Goal: Information Seeking & Learning: Learn about a topic

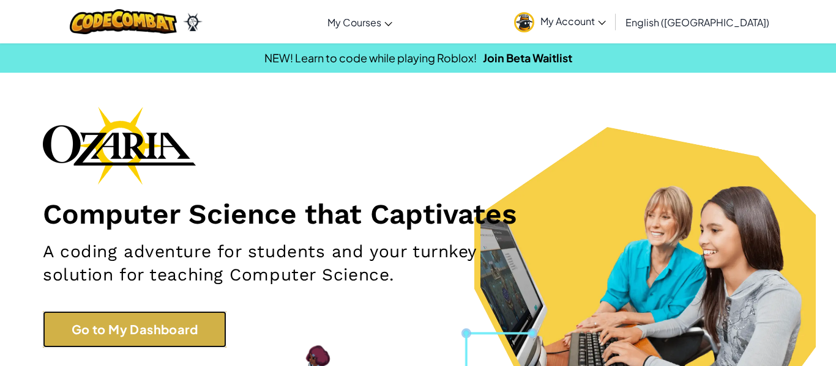
click at [217, 321] on link "Go to My Dashboard" at bounding box center [135, 329] width 184 height 37
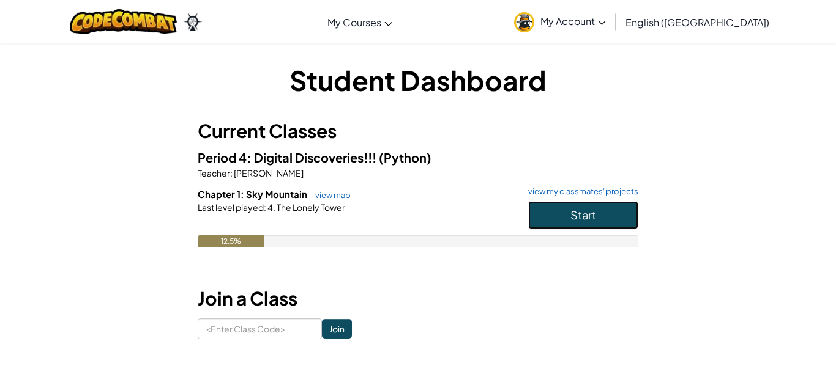
click at [577, 217] on span "Start" at bounding box center [583, 215] width 26 height 14
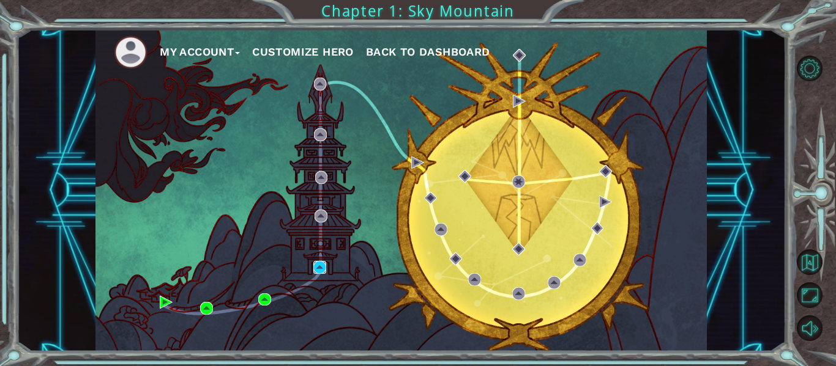
click at [314, 269] on img at bounding box center [319, 267] width 13 height 13
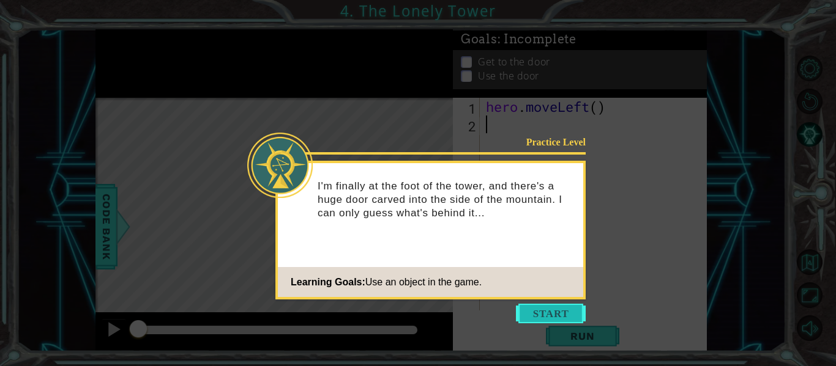
click at [544, 311] on button "Start" at bounding box center [551, 314] width 70 height 20
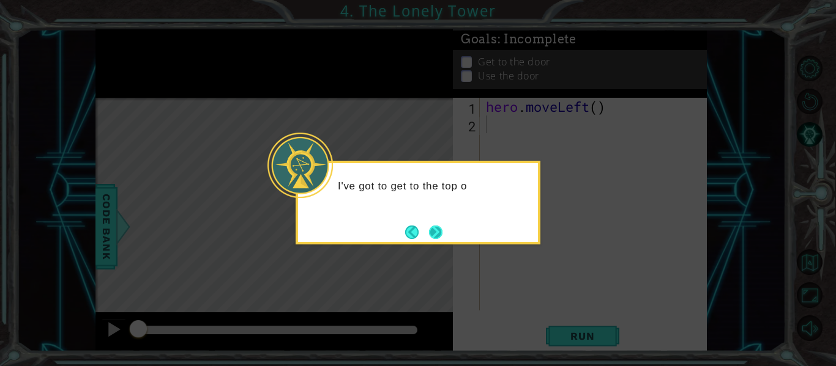
click at [440, 228] on button "Next" at bounding box center [435, 232] width 13 height 13
click at [440, 229] on button "Next" at bounding box center [435, 232] width 13 height 13
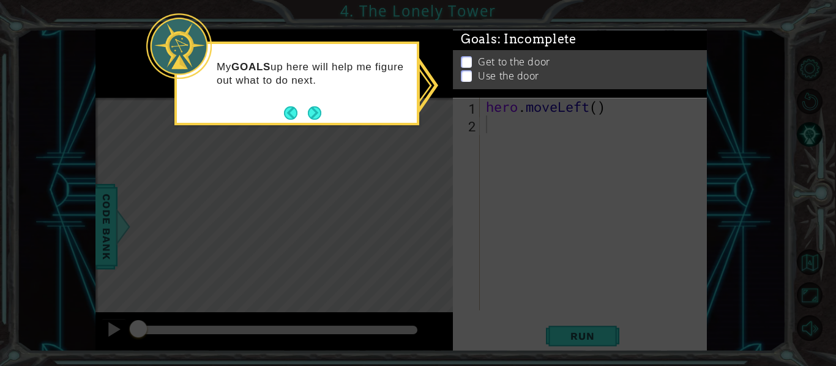
click at [471, 60] on p at bounding box center [466, 63] width 11 height 12
click at [313, 111] on button "Next" at bounding box center [314, 112] width 13 height 13
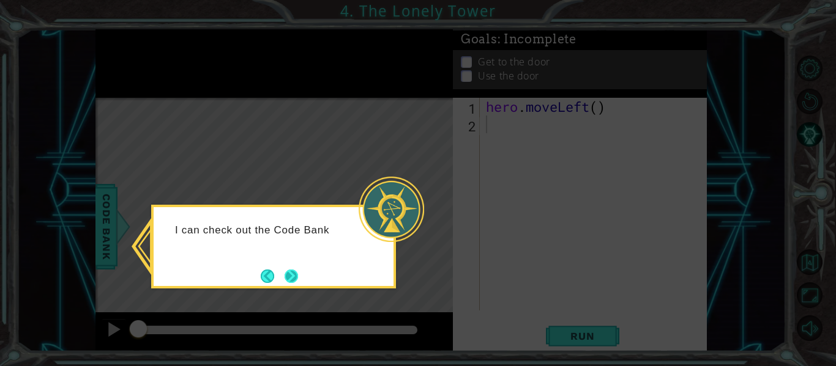
click at [291, 282] on button "Next" at bounding box center [291, 276] width 17 height 17
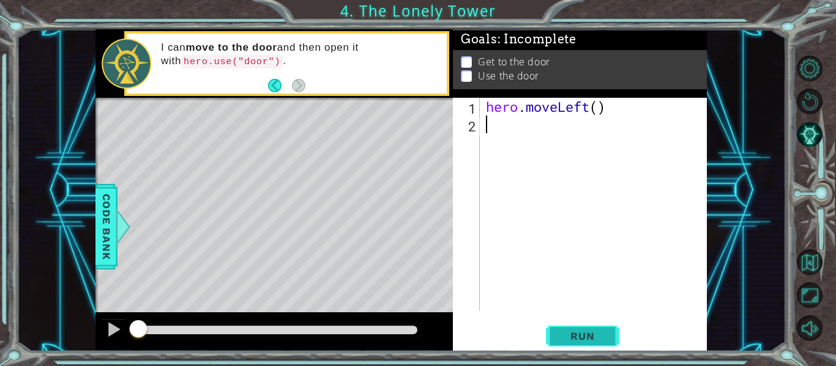
click at [547, 327] on button "Run" at bounding box center [582, 336] width 73 height 25
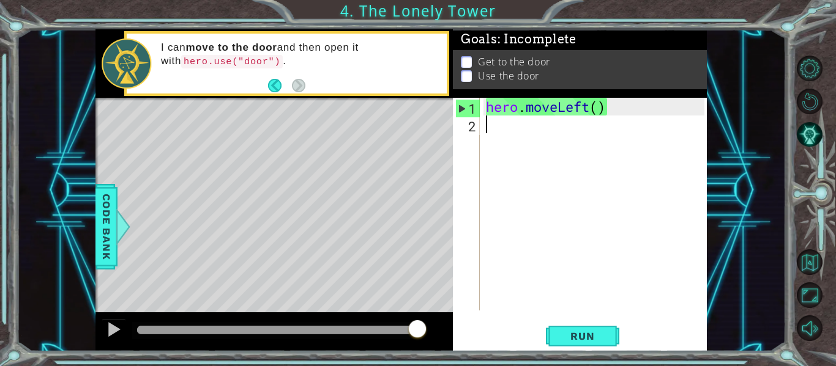
type textarea "h"
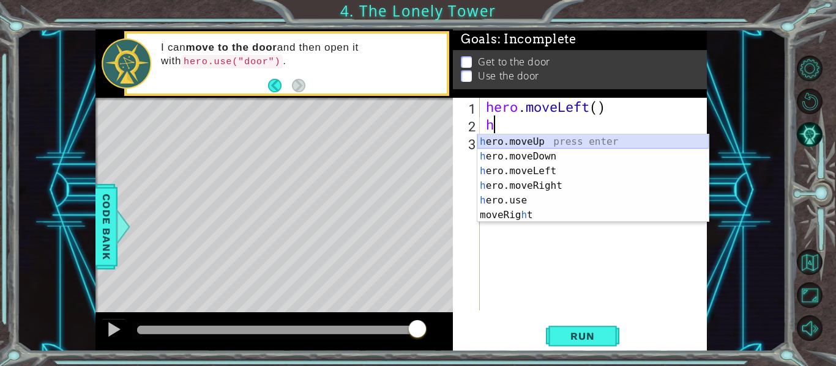
click at [561, 144] on div "h ero.moveUp press enter h ero.moveDown press enter h ero.moveLeft press enter …" at bounding box center [592, 193] width 231 height 117
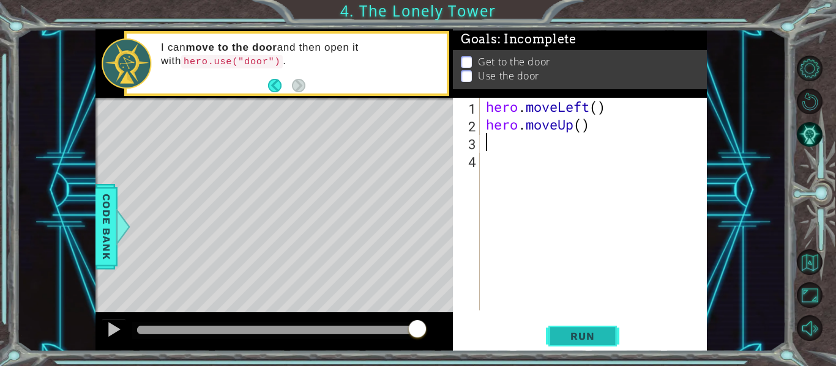
click at [605, 331] on span "Run" at bounding box center [582, 336] width 48 height 12
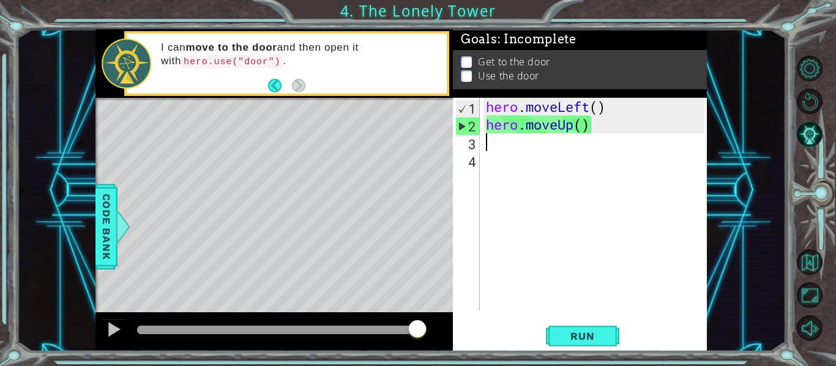
type textarea "h"
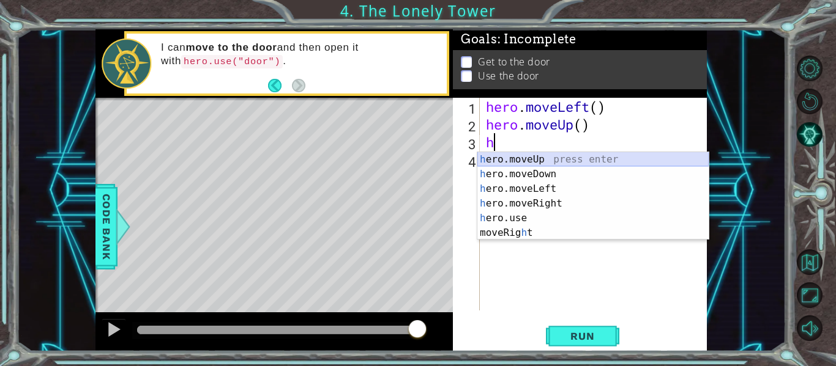
click at [500, 156] on div "h ero.moveUp press enter h ero.moveDown press enter h ero.moveLeft press enter …" at bounding box center [592, 210] width 231 height 117
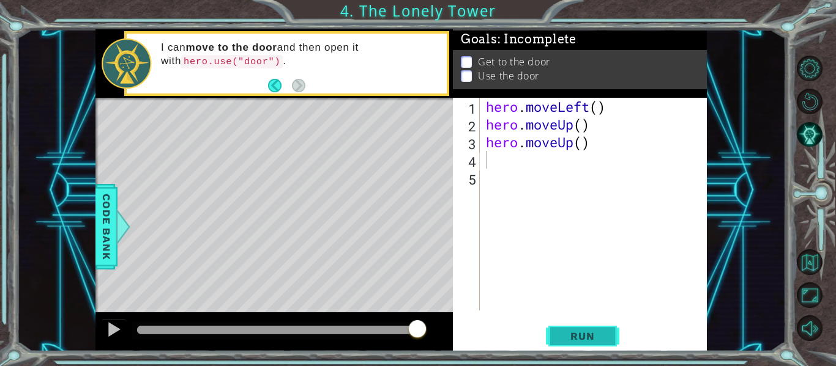
click at [567, 325] on button "Run" at bounding box center [582, 336] width 73 height 25
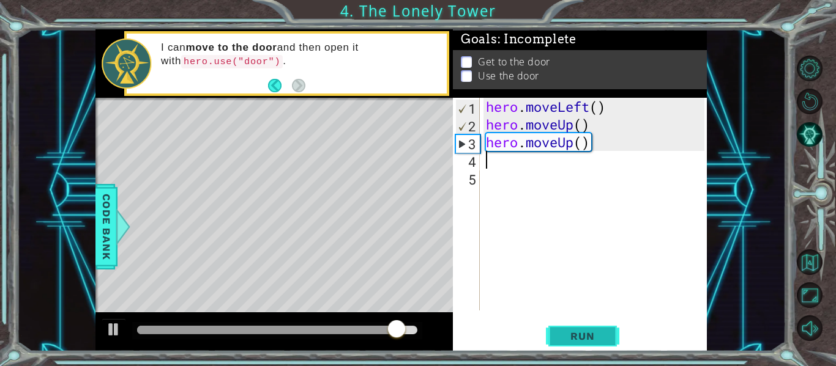
click at [571, 346] on button "Run" at bounding box center [582, 336] width 73 height 25
type textarea "h"
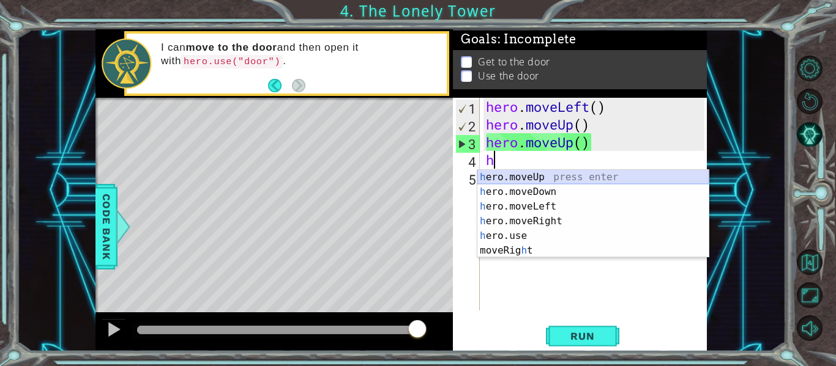
click at [525, 178] on div "h ero.moveUp press enter h ero.moveDown press enter h ero.moveLeft press enter …" at bounding box center [592, 228] width 231 height 117
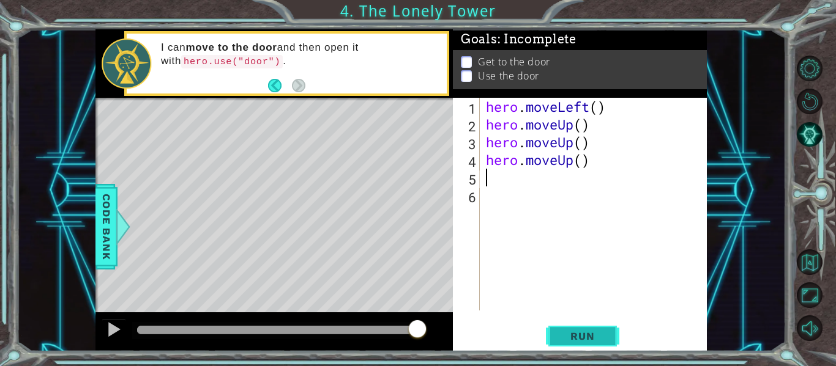
click at [568, 346] on button "Run" at bounding box center [582, 336] width 73 height 25
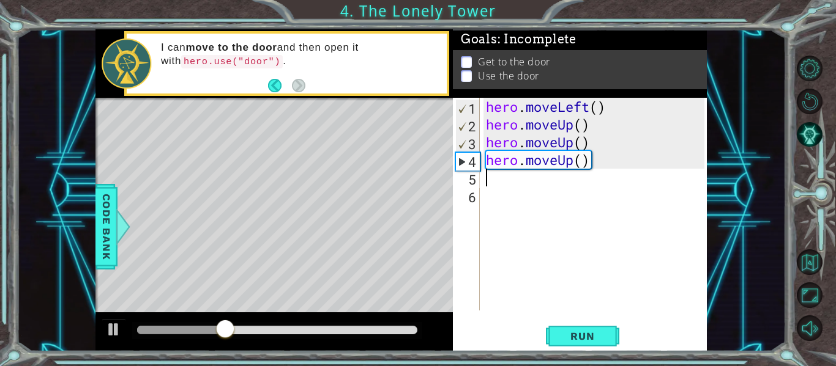
click at [329, 188] on div "Level Map" at bounding box center [377, 278] width 565 height 360
click at [324, 146] on div "Level Map" at bounding box center [377, 278] width 565 height 360
click at [549, 332] on button "Run" at bounding box center [582, 336] width 73 height 25
type textarea "j"
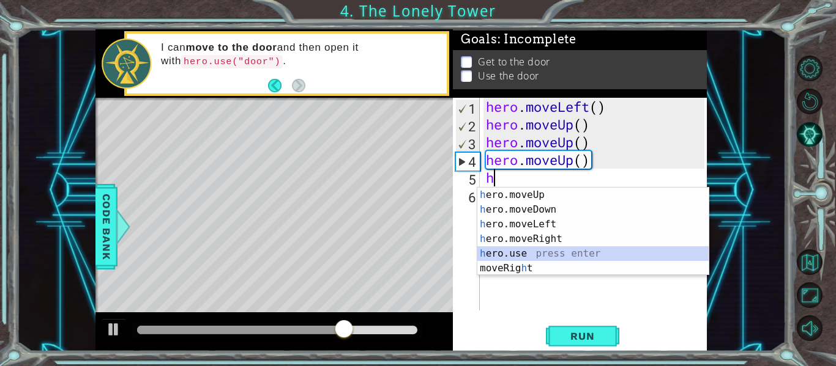
click at [585, 259] on div "h ero.moveUp press enter h ero.moveDown press enter h ero.moveLeft press enter …" at bounding box center [592, 246] width 231 height 117
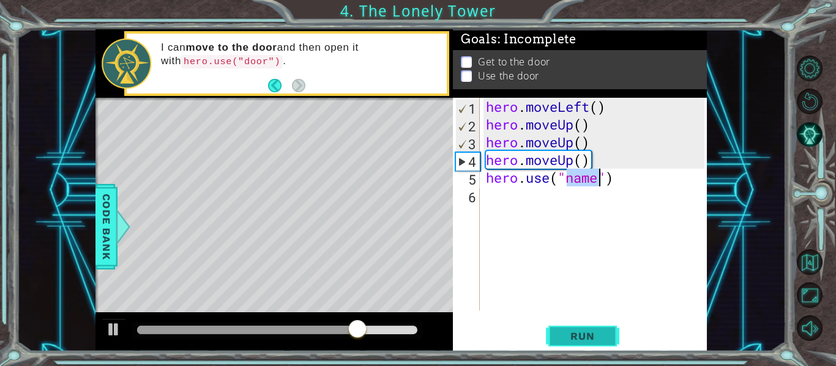
click at [576, 334] on span "Run" at bounding box center [582, 336] width 48 height 12
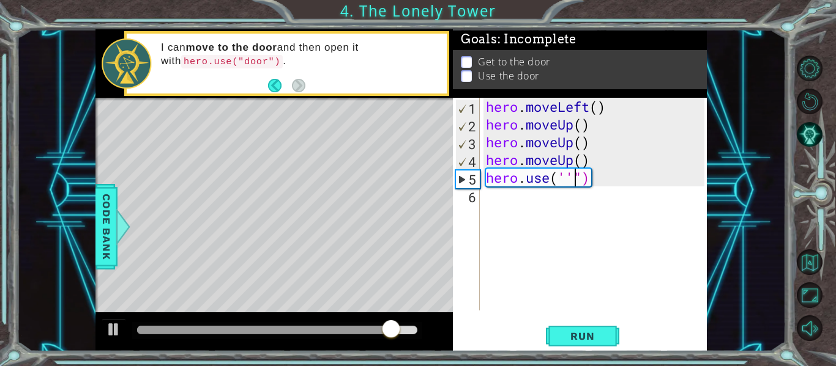
scroll to position [0, 4]
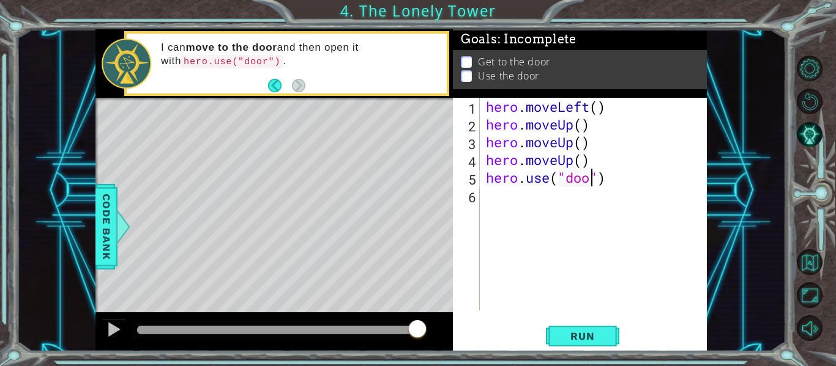
type textarea "hero.use("door")"
click at [578, 344] on button "Run" at bounding box center [582, 336] width 73 height 25
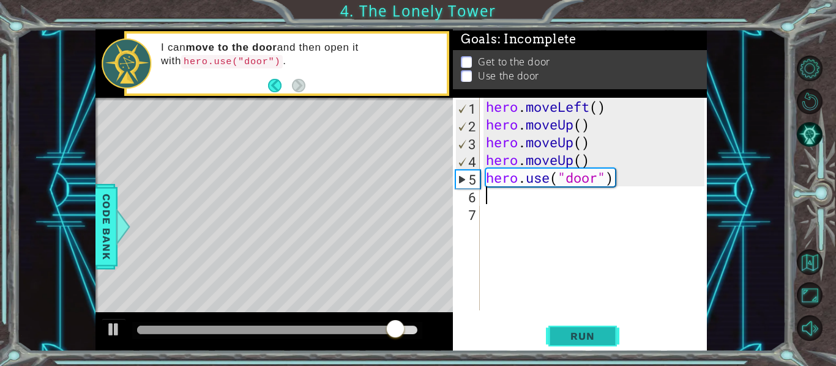
click at [589, 330] on span "Run" at bounding box center [582, 336] width 48 height 12
click at [628, 187] on div "hero . moveLeft ( ) hero . moveUp ( ) hero . moveUp ( ) hero . moveUp ( ) hero …" at bounding box center [596, 222] width 227 height 248
click at [598, 127] on div "hero . moveLeft ( ) hero . moveUp ( ) hero . moveUp ( ) hero . moveUp ( ) hero …" at bounding box center [596, 222] width 227 height 248
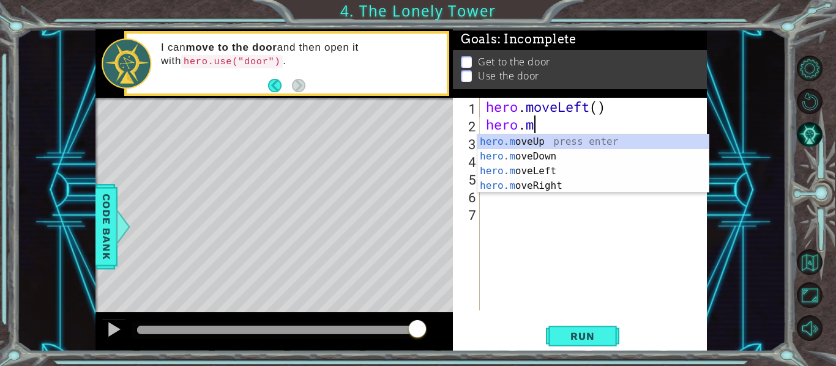
type textarea "hero."
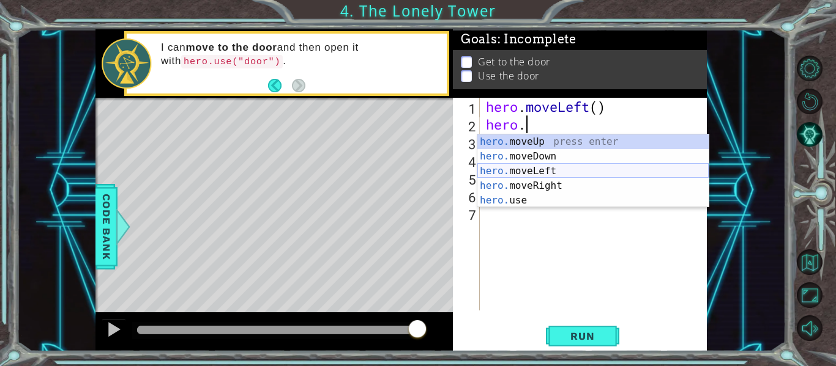
click at [588, 168] on div "hero. moveUp press enter hero. moveDown press enter hero. moveLeft press enter …" at bounding box center [592, 186] width 231 height 103
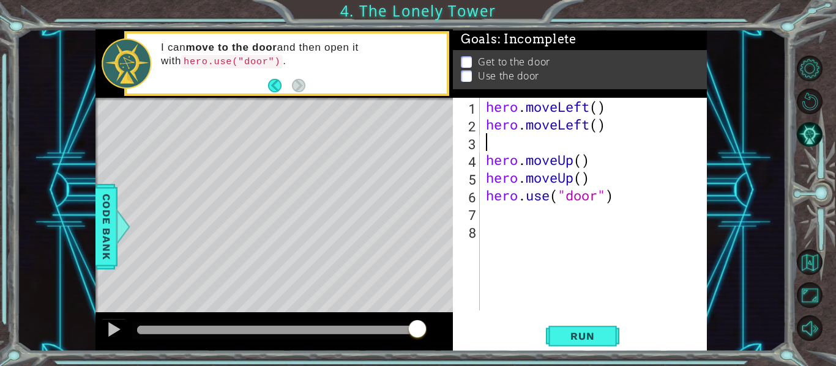
click at [488, 160] on div "hero . moveLeft ( ) hero . moveLeft ( ) hero . moveUp ( ) hero . moveUp ( ) her…" at bounding box center [596, 222] width 227 height 248
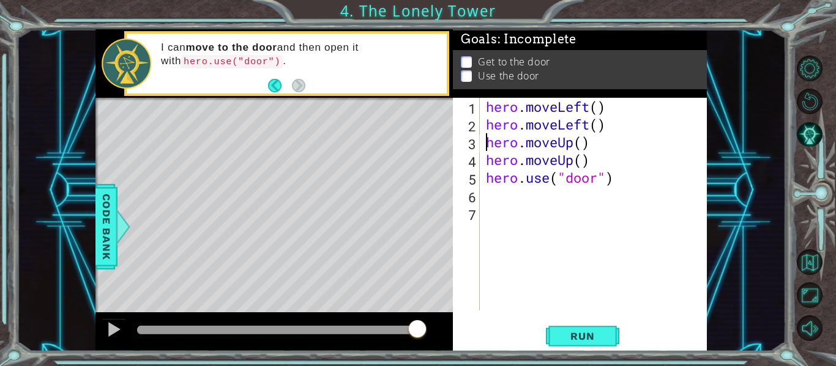
click at [623, 182] on div "hero . moveLeft ( ) hero . moveLeft ( ) hero . moveUp ( ) hero . moveUp ( ) her…" at bounding box center [596, 222] width 227 height 248
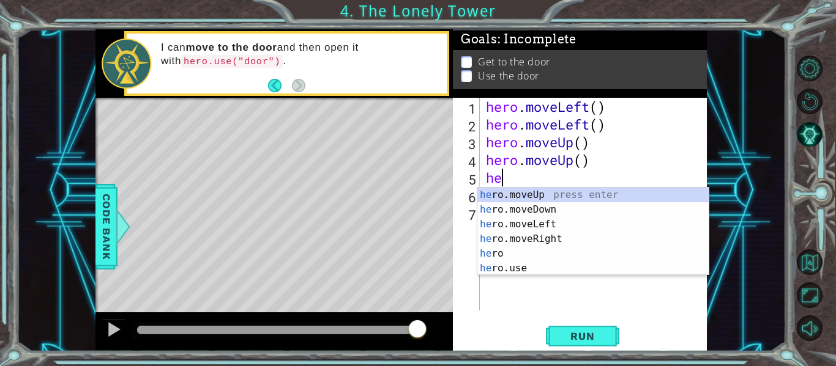
type textarea "h"
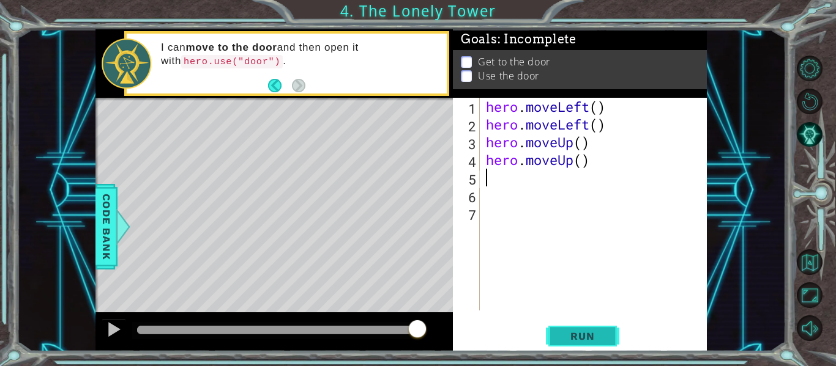
click at [570, 327] on button "Run" at bounding box center [582, 336] width 73 height 25
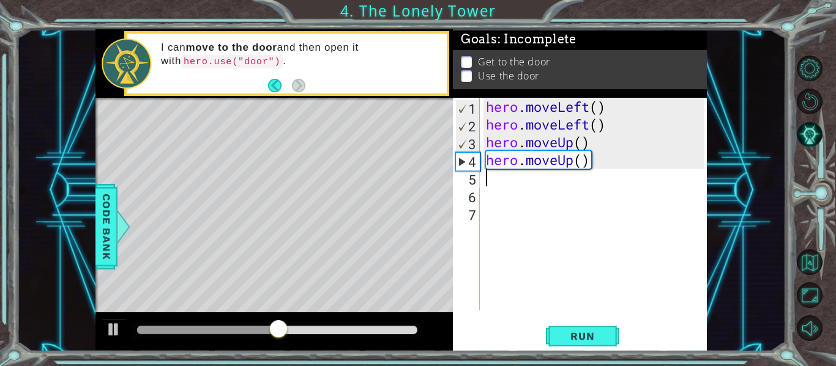
type textarea "m"
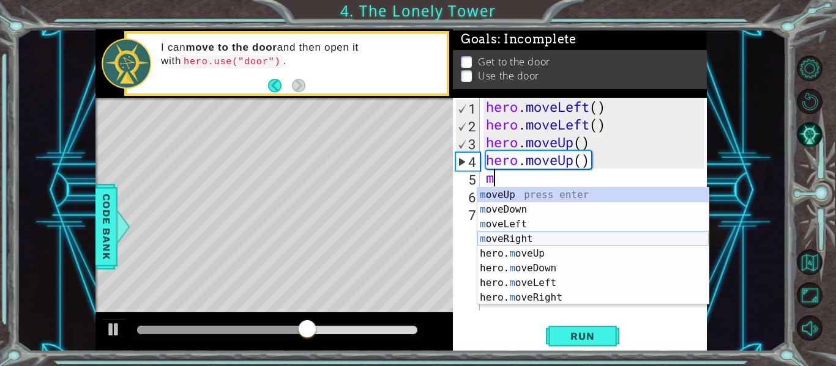
click at [588, 237] on div "m oveUp press enter m oveDown press enter m oveLeft press enter m oveRight pres…" at bounding box center [592, 261] width 231 height 147
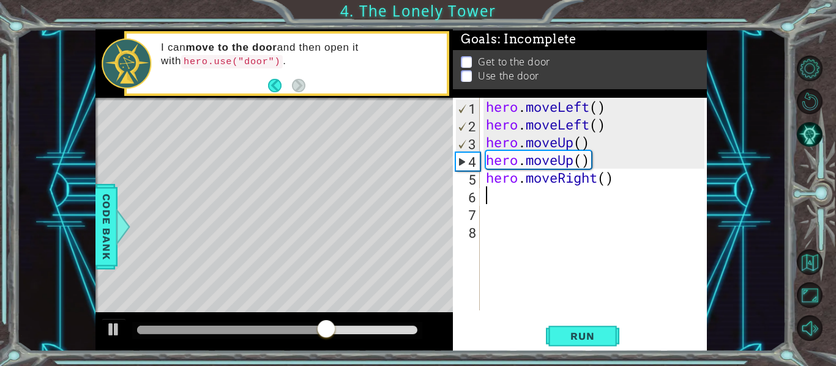
type textarea "h"
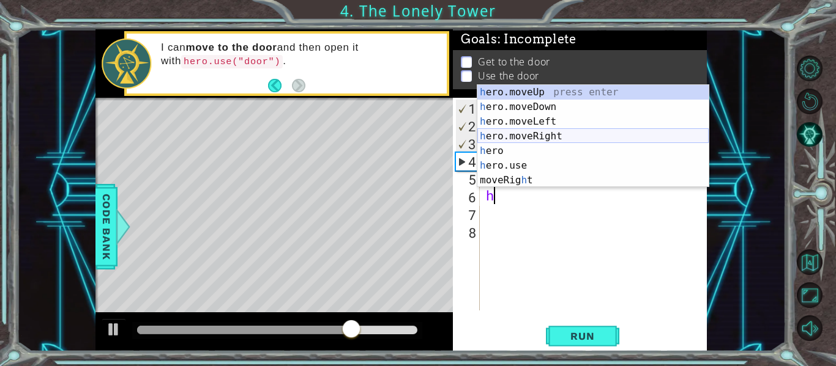
click at [566, 133] on div "h ero.moveUp press enter h ero.moveDown press enter h ero.moveLeft press enter …" at bounding box center [592, 151] width 231 height 132
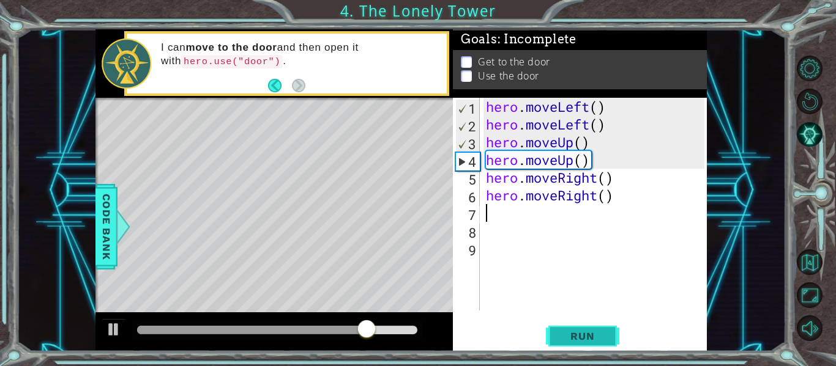
click at [561, 338] on span "Run" at bounding box center [582, 336] width 48 height 12
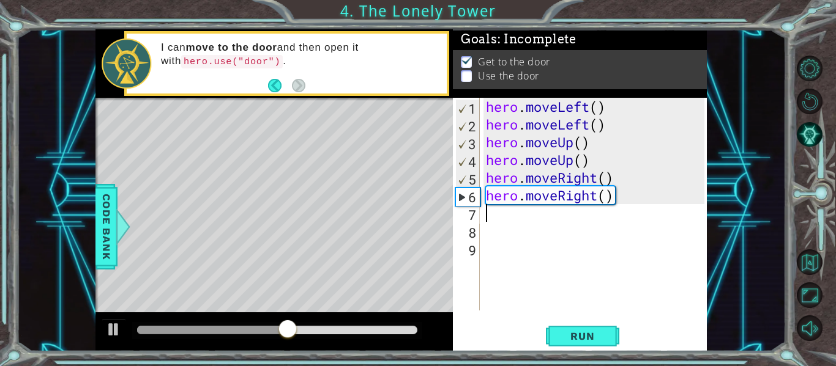
type textarea "m"
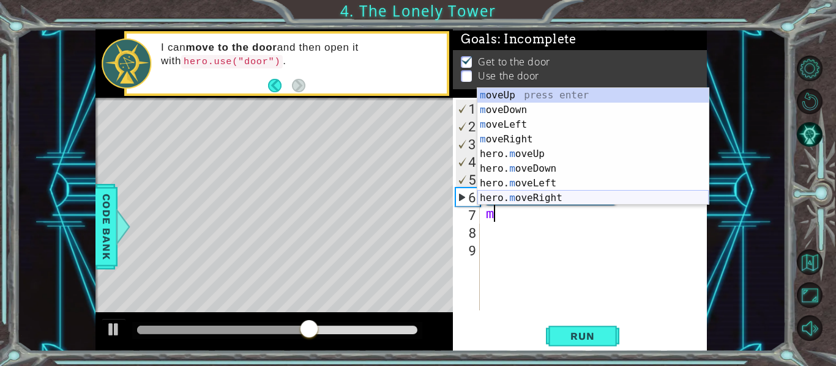
click at [503, 193] on div "m oveUp press enter m oveDown press enter m oveLeft press enter m oveRight pres…" at bounding box center [592, 161] width 231 height 147
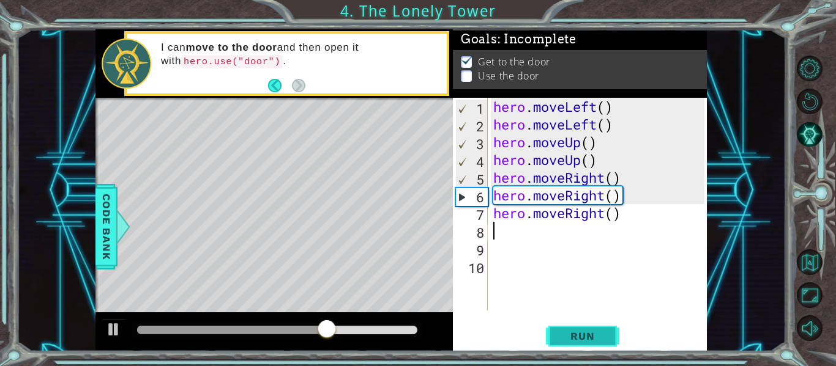
click at [578, 332] on span "Run" at bounding box center [582, 336] width 48 height 12
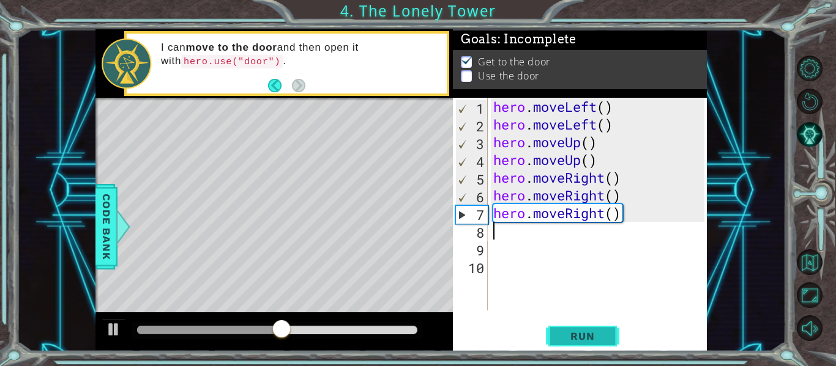
type textarea "m"
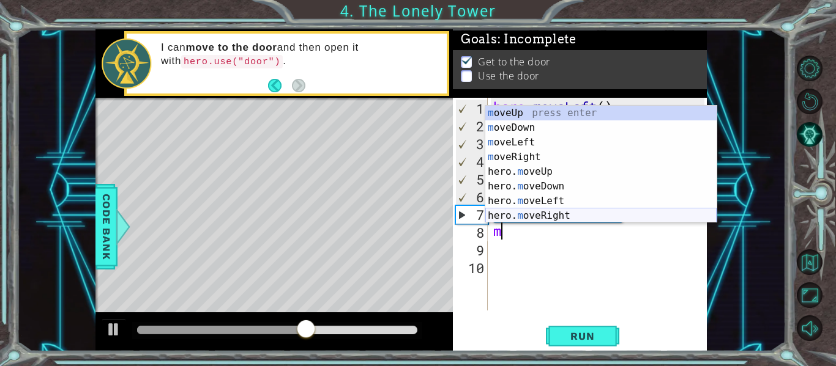
click at [548, 212] on div "m oveUp press enter m oveDown press enter m oveLeft press enter m oveRight pres…" at bounding box center [600, 179] width 231 height 147
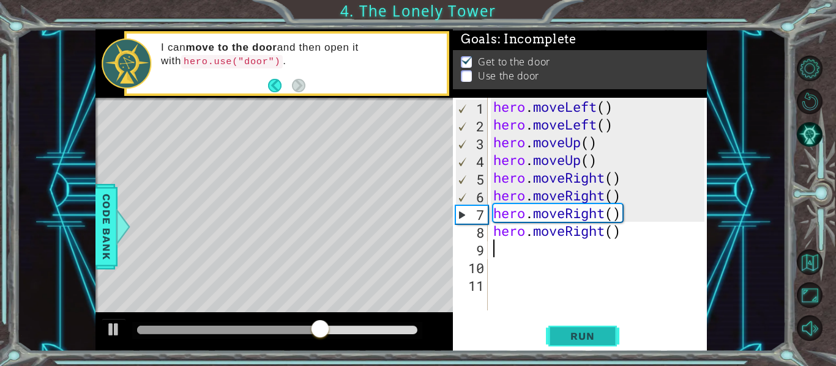
click at [556, 345] on button "Run" at bounding box center [582, 336] width 73 height 25
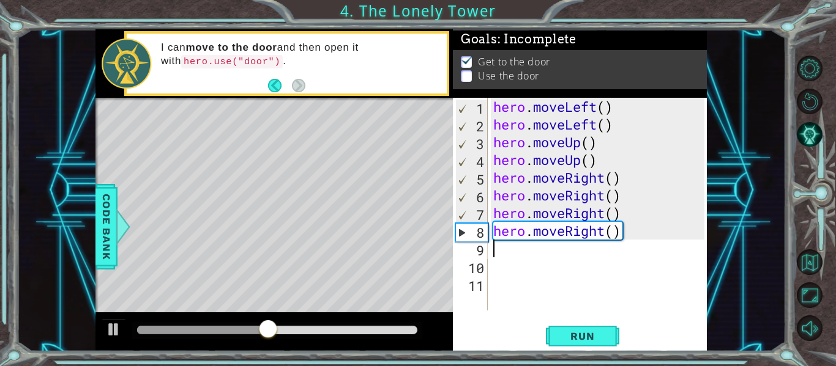
type textarea "m"
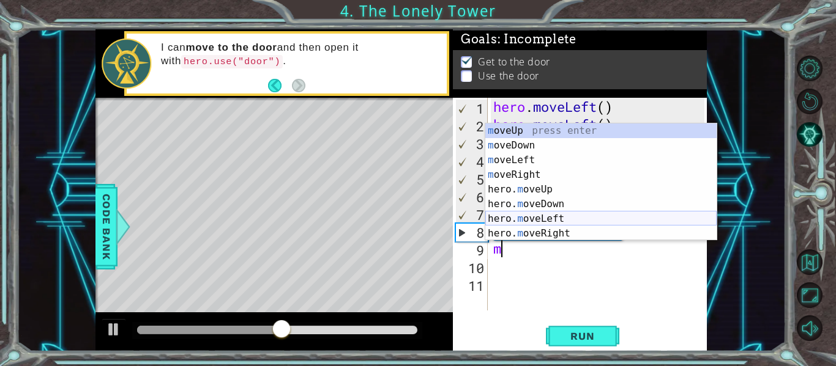
click at [561, 213] on div "m oveUp press enter m oveDown press enter m oveLeft press enter m oveRight pres…" at bounding box center [600, 197] width 231 height 147
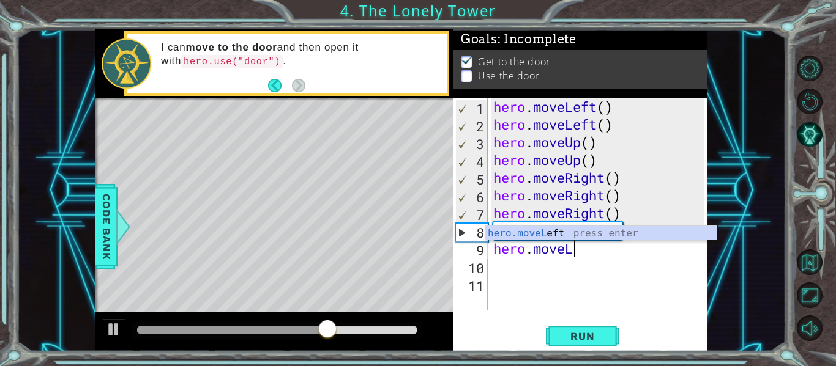
type textarea "hero.move"
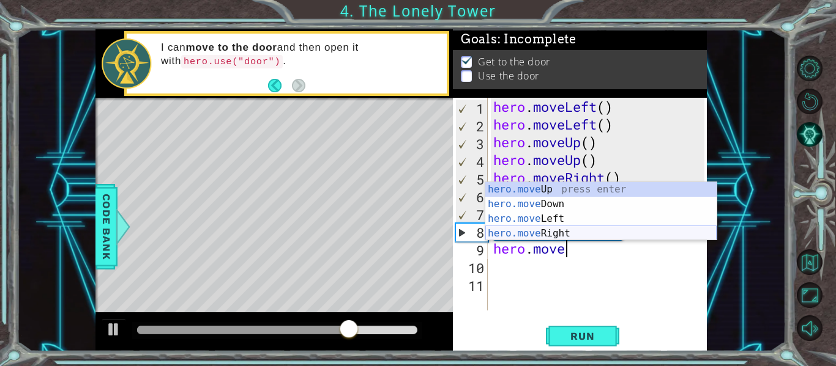
click at [596, 229] on div "hero.move Up press enter hero.move Down press enter hero.move Left press enter …" at bounding box center [600, 226] width 231 height 88
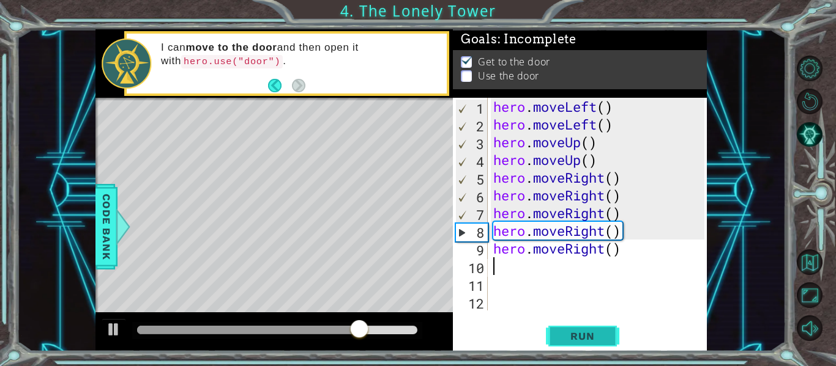
click at [577, 333] on span "Run" at bounding box center [582, 336] width 48 height 12
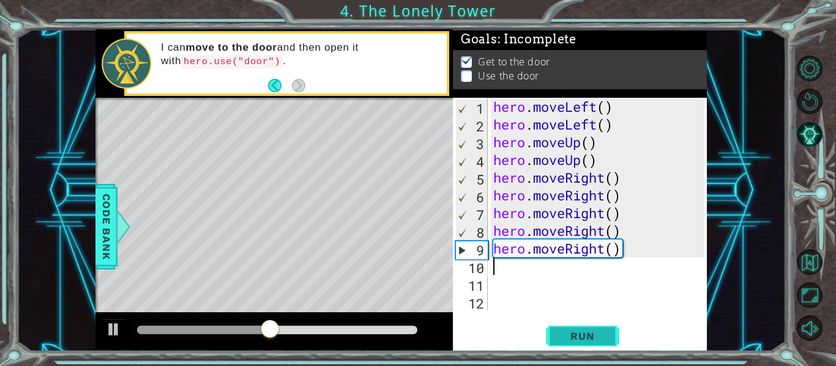
click at [582, 342] on span "Run" at bounding box center [582, 336] width 48 height 12
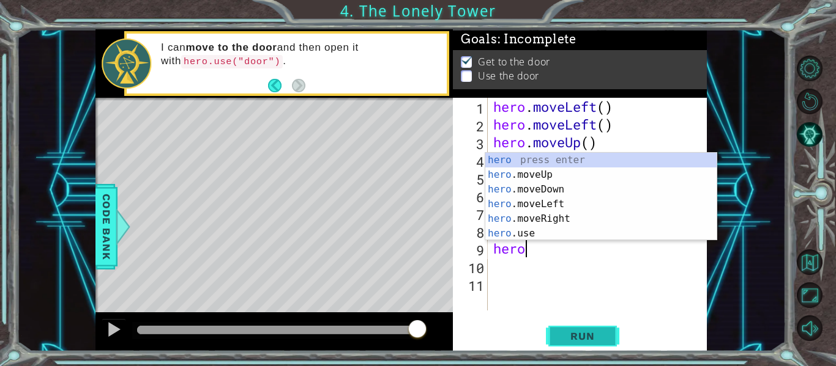
type textarea "h"
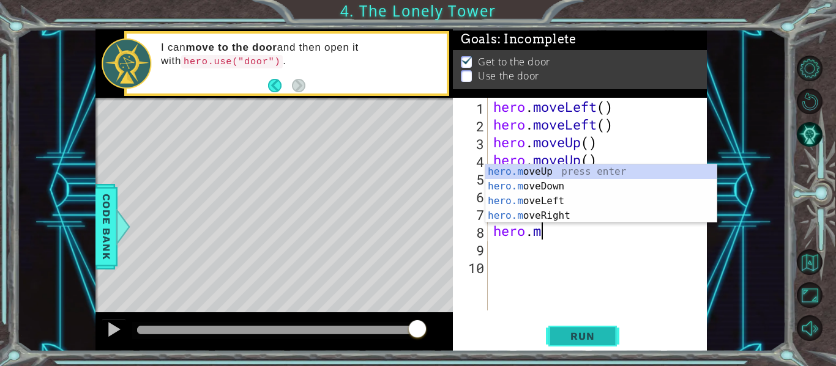
type textarea "h"
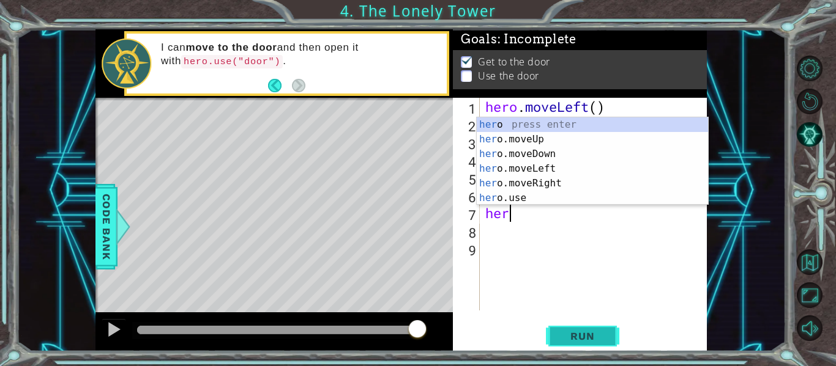
type textarea "h"
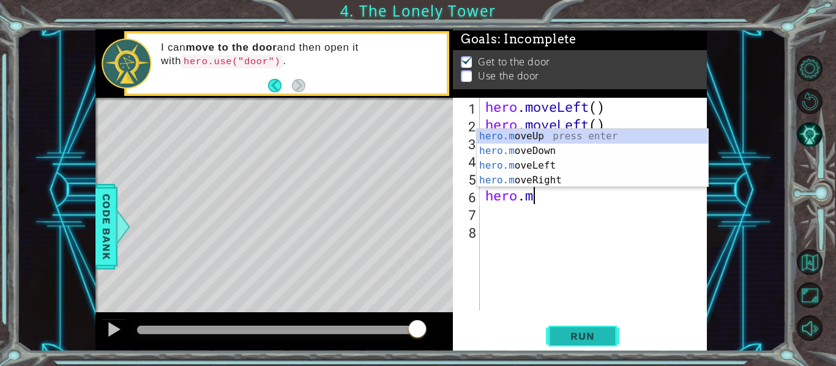
type textarea "h"
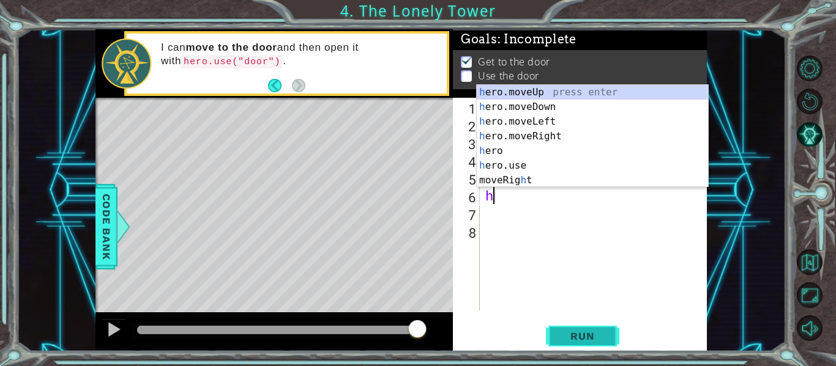
type textarea "hero.moveRight"
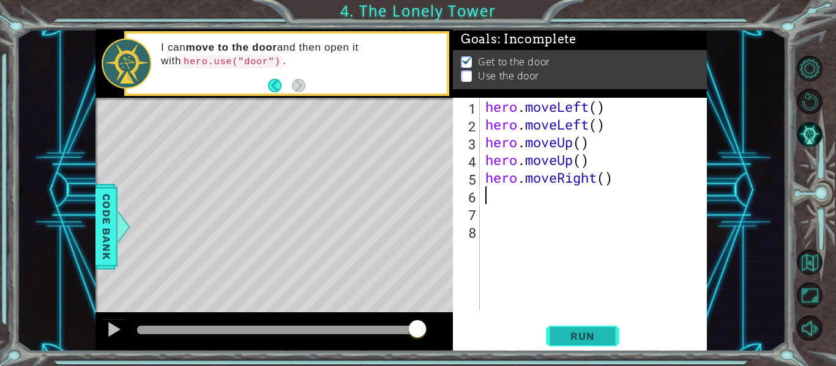
type textarea "h"
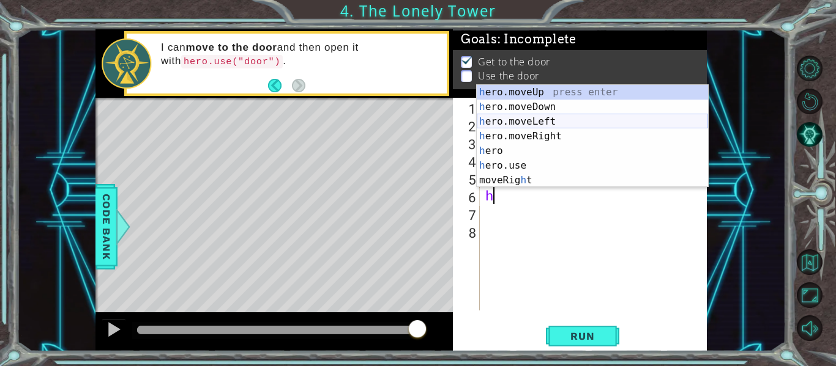
click at [501, 124] on div "h ero.moveUp press enter h ero.moveDown press enter h ero.moveLeft press enter …" at bounding box center [592, 151] width 231 height 132
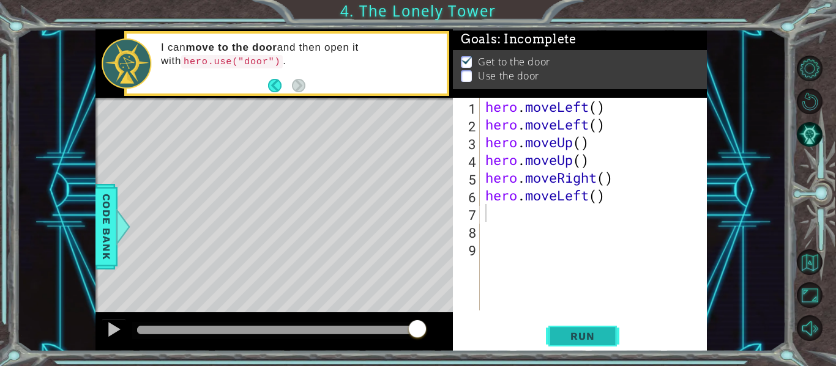
click at [557, 344] on button "Run" at bounding box center [582, 336] width 73 height 25
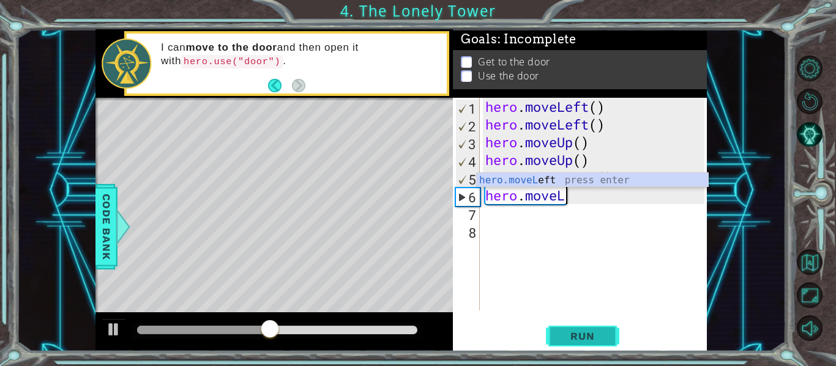
type textarea "hero.move"
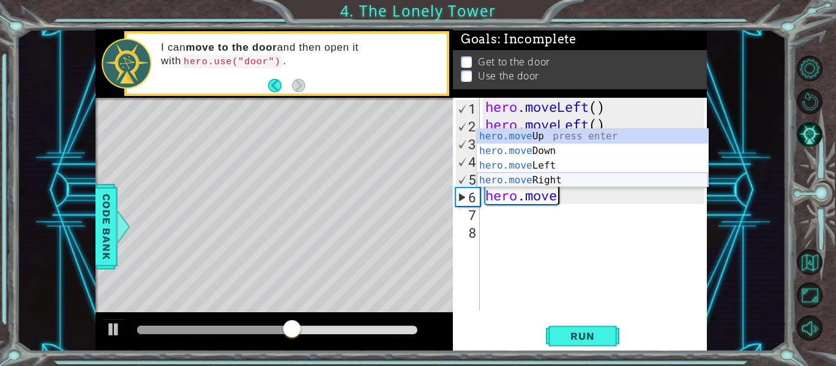
click at [541, 178] on div "hero.move Up press enter hero.move Down press enter hero.move Left press enter …" at bounding box center [592, 173] width 231 height 88
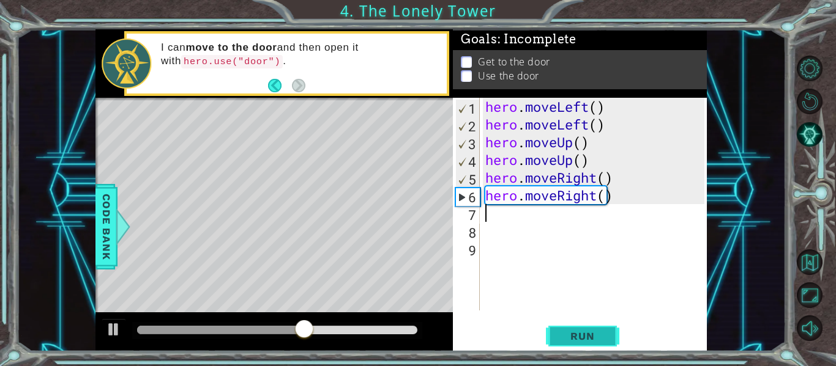
click at [568, 330] on span "Run" at bounding box center [582, 336] width 48 height 12
type textarea "m"
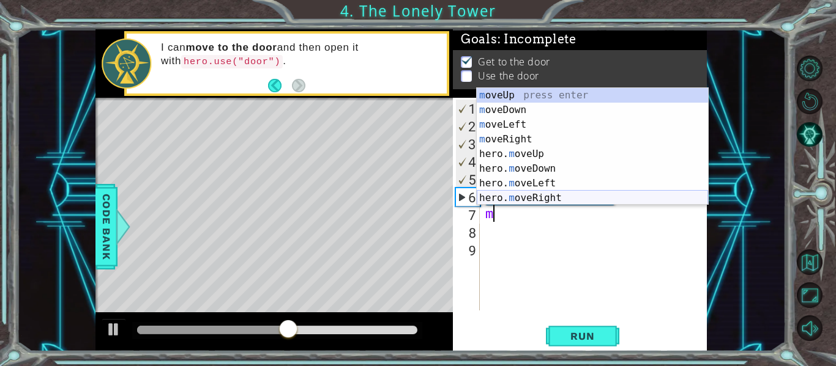
click at [549, 193] on div "m oveUp press enter m oveDown press enter m oveLeft press enter m oveRight pres…" at bounding box center [592, 161] width 231 height 147
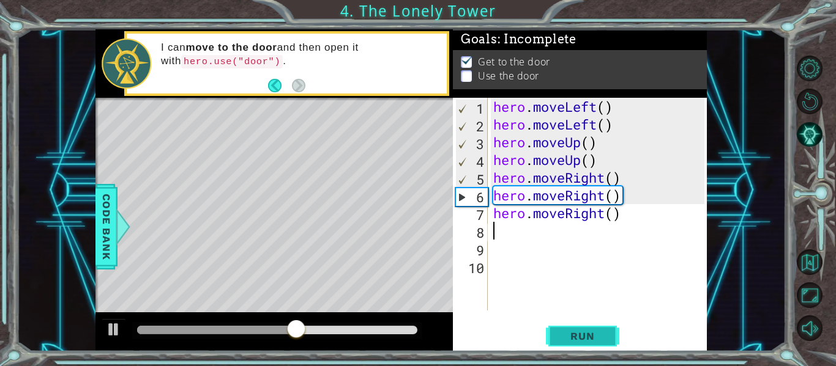
click at [576, 342] on span "Run" at bounding box center [582, 336] width 48 height 12
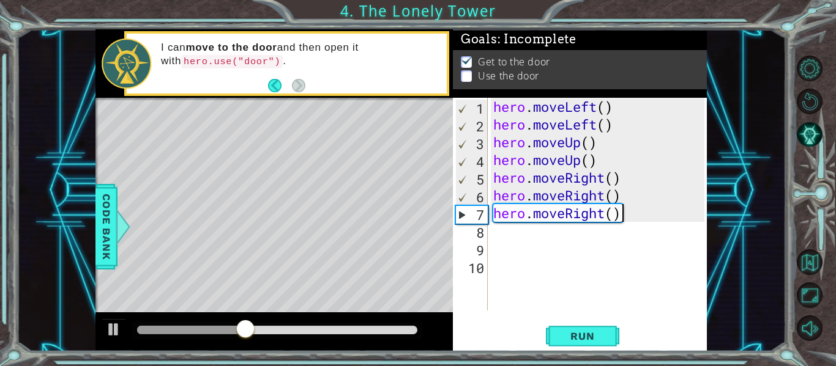
click at [628, 212] on div "hero . moveLeft ( ) hero . moveLeft ( ) hero . moveUp ( ) hero . moveUp ( ) her…" at bounding box center [601, 222] width 220 height 248
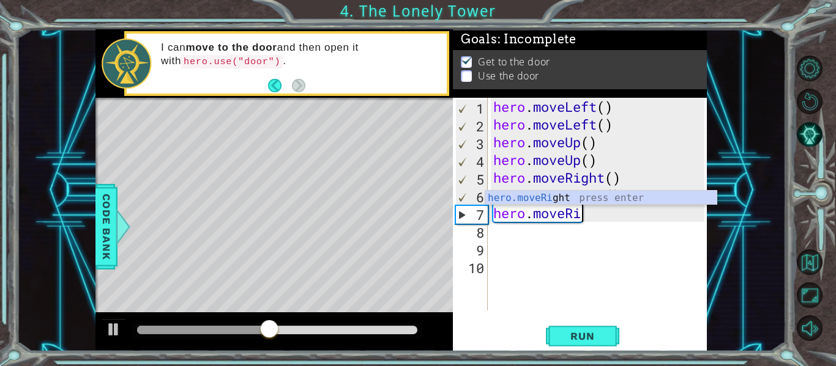
type textarea "hero.move"
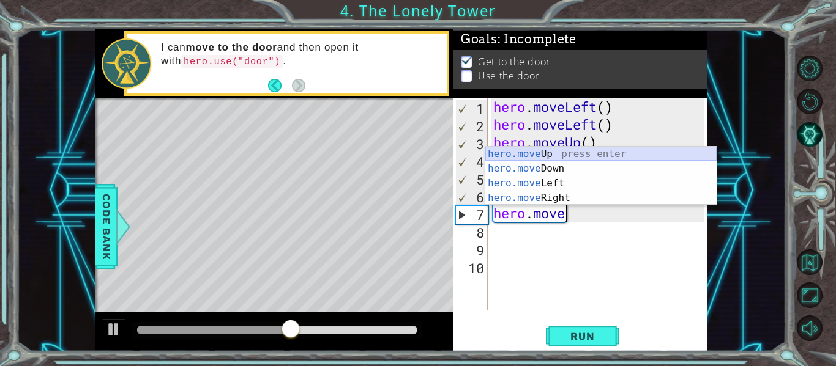
click at [617, 147] on div "hero.move Up press enter hero.move Down press enter hero.move Left press enter …" at bounding box center [600, 191] width 231 height 88
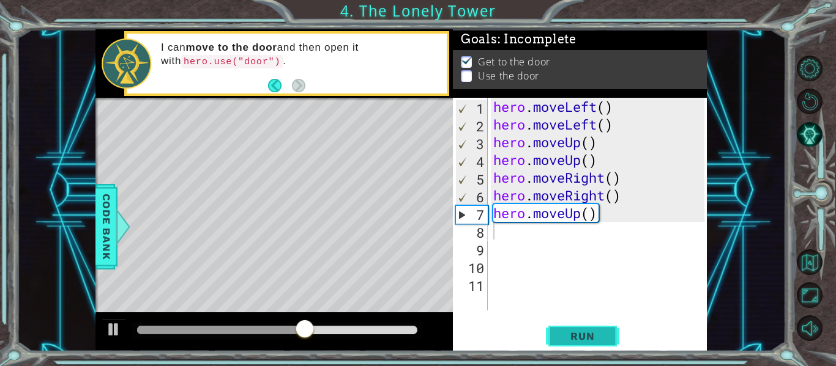
click at [566, 347] on button "Run" at bounding box center [582, 336] width 73 height 25
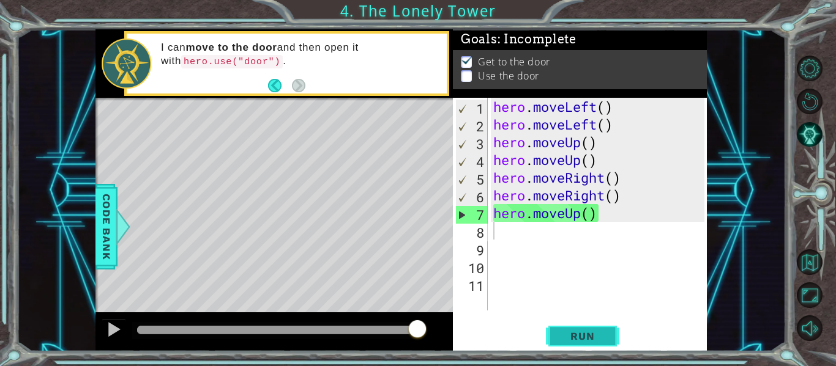
click at [563, 340] on span "Run" at bounding box center [582, 336] width 48 height 12
click at [565, 334] on span "Run" at bounding box center [582, 336] width 48 height 12
click at [594, 327] on button "Run" at bounding box center [582, 336] width 73 height 25
click at [596, 330] on span "Run" at bounding box center [582, 336] width 48 height 12
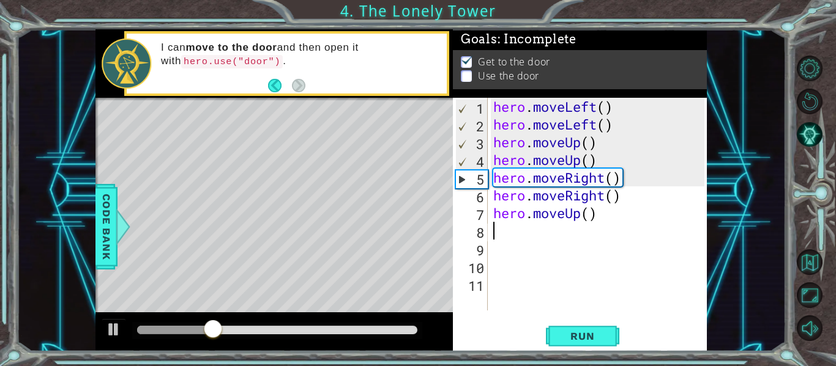
type textarea ","
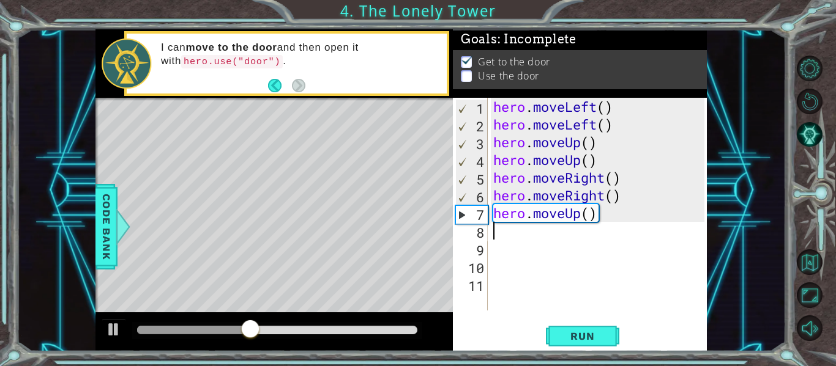
type textarea "m"
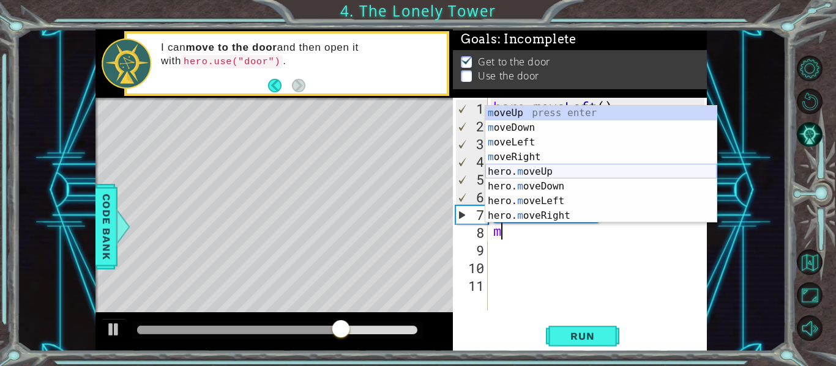
click at [569, 166] on div "m oveUp press enter m oveDown press enter m oveLeft press enter m oveRight pres…" at bounding box center [600, 179] width 231 height 147
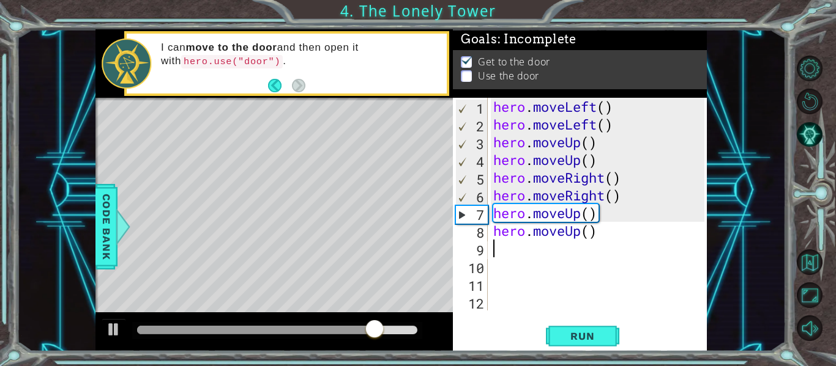
click at [577, 314] on div "1 2 3 4 5 6 7 8 9 10 11 12 hero . moveLeft ( ) hero . moveLeft ( ) hero . moveU…" at bounding box center [580, 225] width 254 height 254
click at [579, 340] on span "Run" at bounding box center [582, 336] width 48 height 12
